Goal: Task Accomplishment & Management: Manage account settings

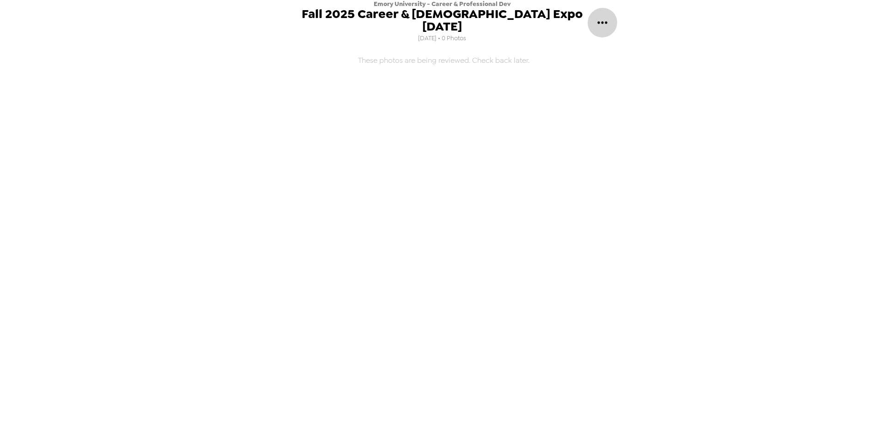
click at [609, 16] on icon "gallery menu" at bounding box center [602, 22] width 15 height 15
click at [587, 187] on div at bounding box center [443, 210] width 887 height 421
click at [605, 15] on icon "gallery menu" at bounding box center [602, 22] width 15 height 15
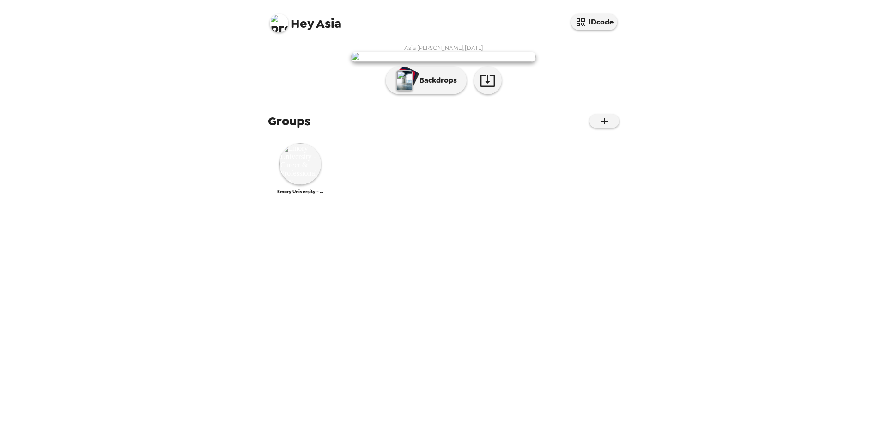
scroll to position [44, 0]
click at [295, 185] on img at bounding box center [301, 164] width 42 height 42
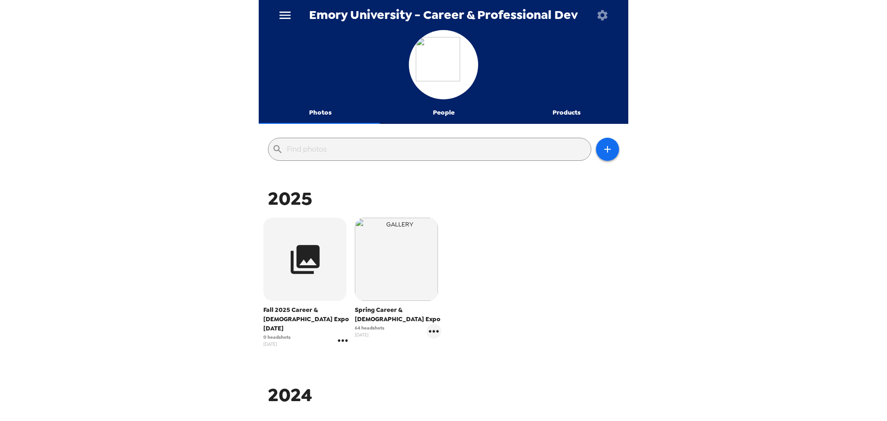
click at [340, 333] on icon "gallery menu" at bounding box center [342, 340] width 15 height 15
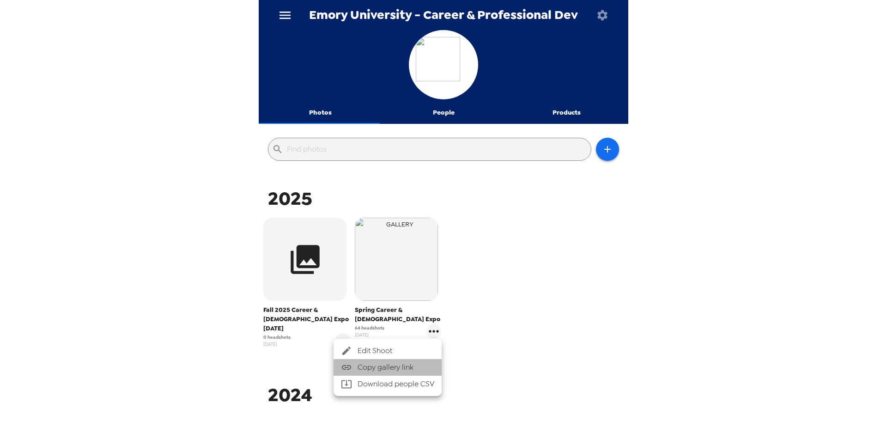
click at [385, 363] on span "Copy gallery link" at bounding box center [396, 367] width 77 height 11
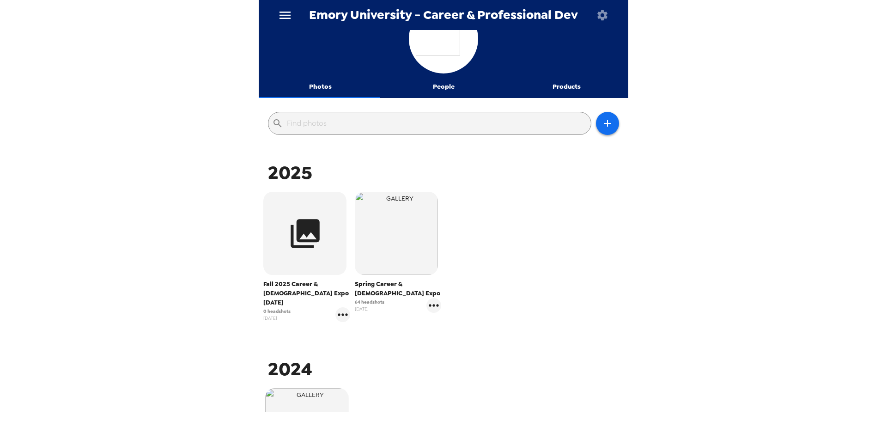
scroll to position [3, 0]
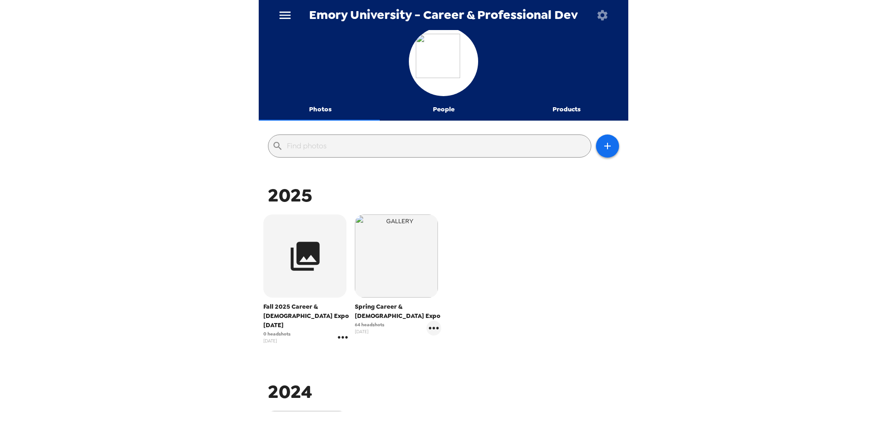
click at [338, 330] on icon "gallery menu" at bounding box center [342, 337] width 15 height 15
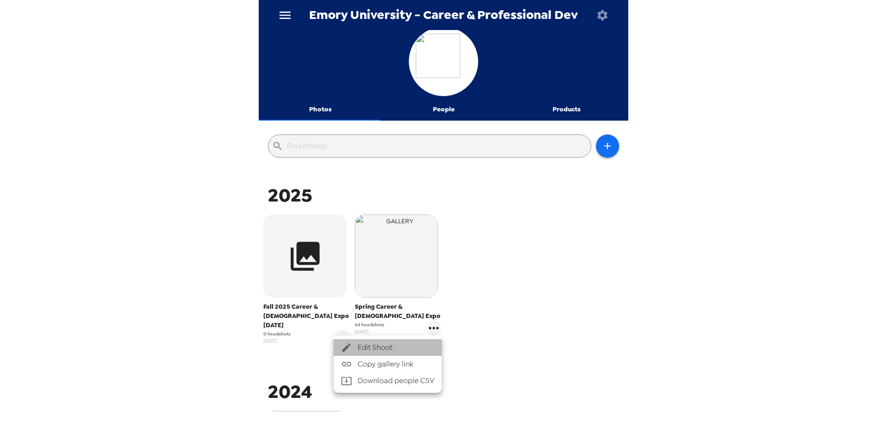
click at [375, 352] on span "Edit Shoot" at bounding box center [396, 347] width 77 height 11
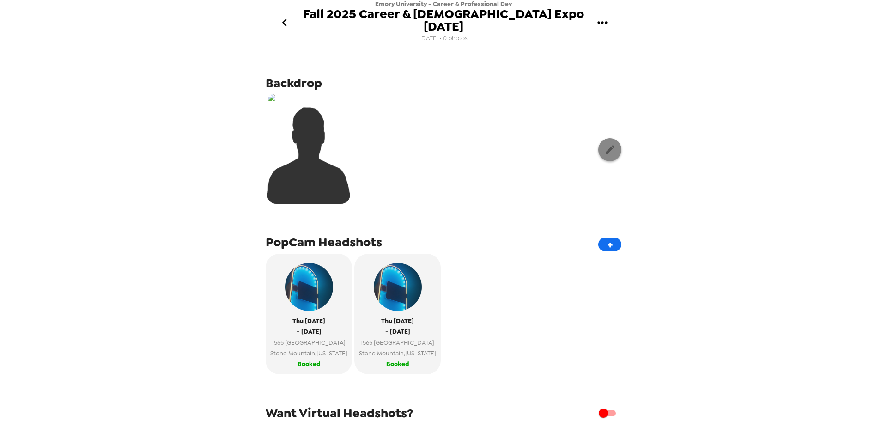
click at [612, 138] on button "button" at bounding box center [609, 149] width 23 height 23
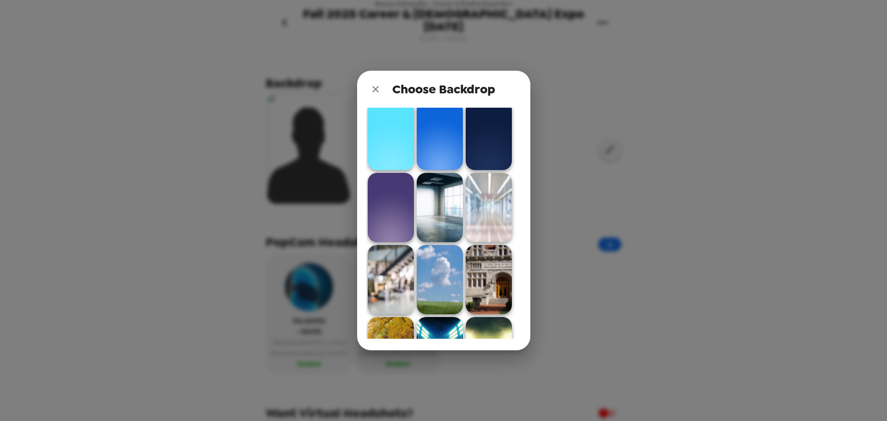
scroll to position [418, 0]
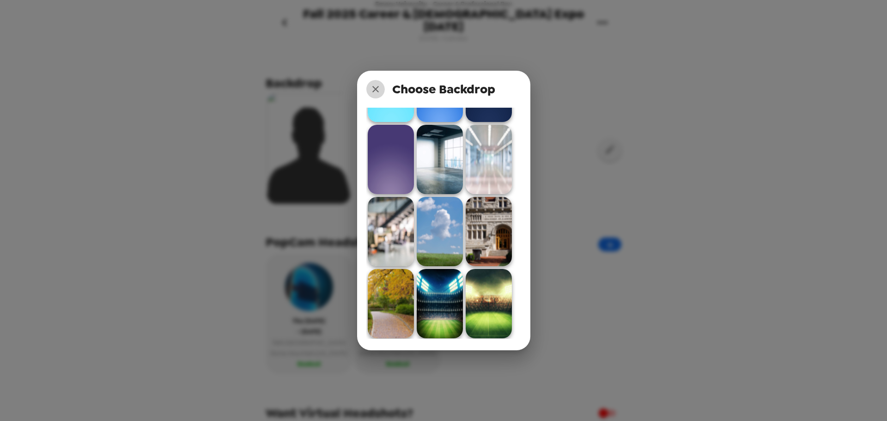
click at [378, 83] on button "close" at bounding box center [375, 89] width 18 height 18
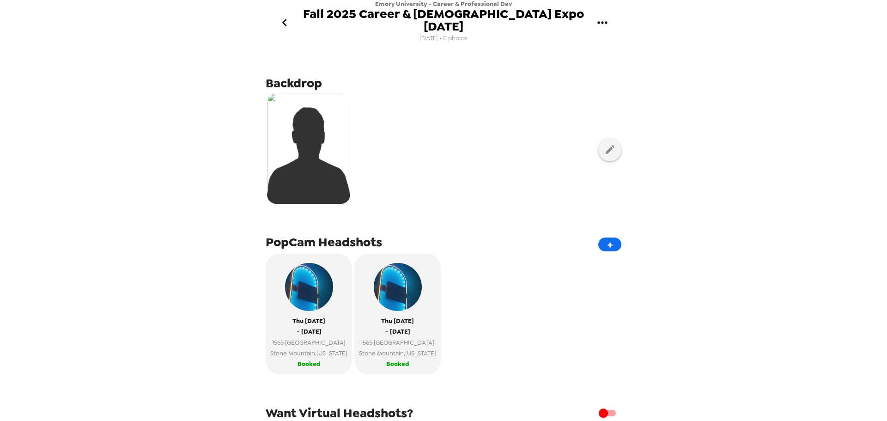
click at [806, 142] on div "Emory University - Career & Professional Dev Fall 2025 Career & Internship Expo…" at bounding box center [443, 210] width 887 height 421
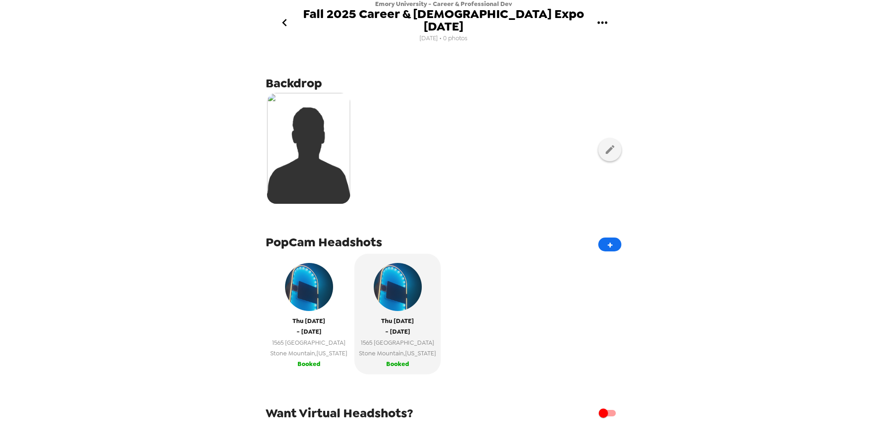
scroll to position [91, 0]
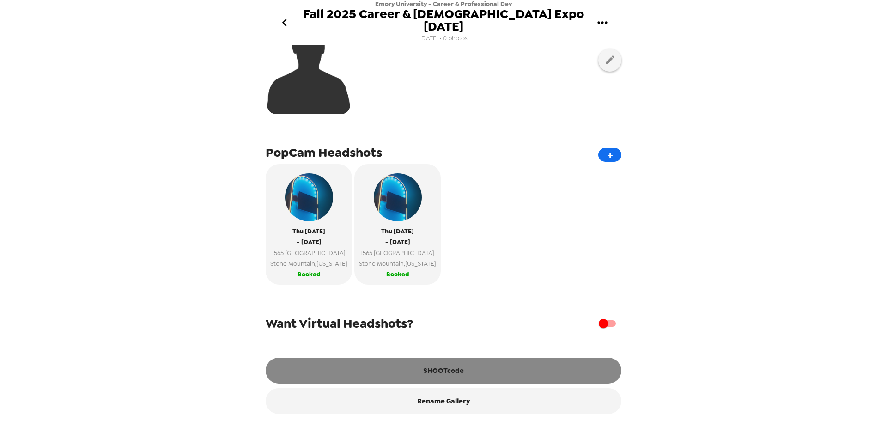
click at [462, 372] on button "SHOOTcode" at bounding box center [444, 371] width 356 height 26
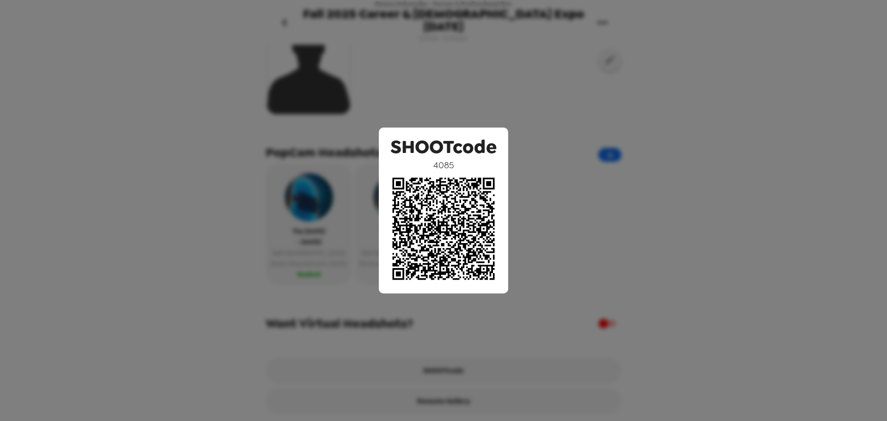
click at [803, 134] on div "SHOOTcode 4085" at bounding box center [443, 210] width 887 height 421
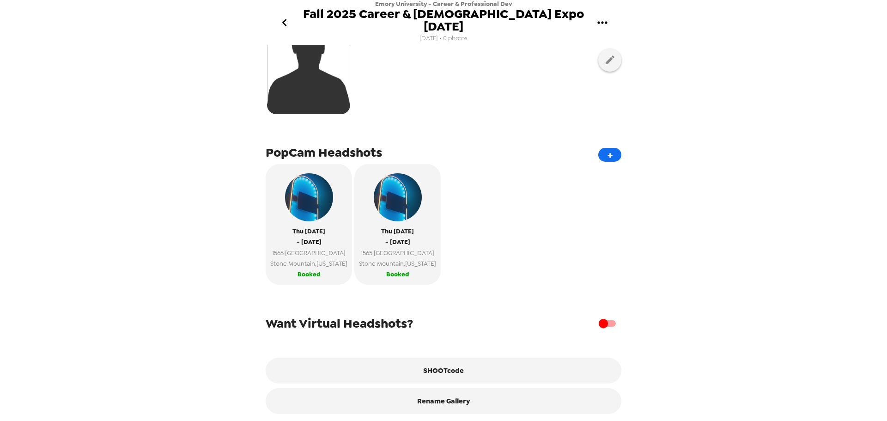
click at [286, 15] on icon "go back" at bounding box center [284, 22] width 15 height 15
